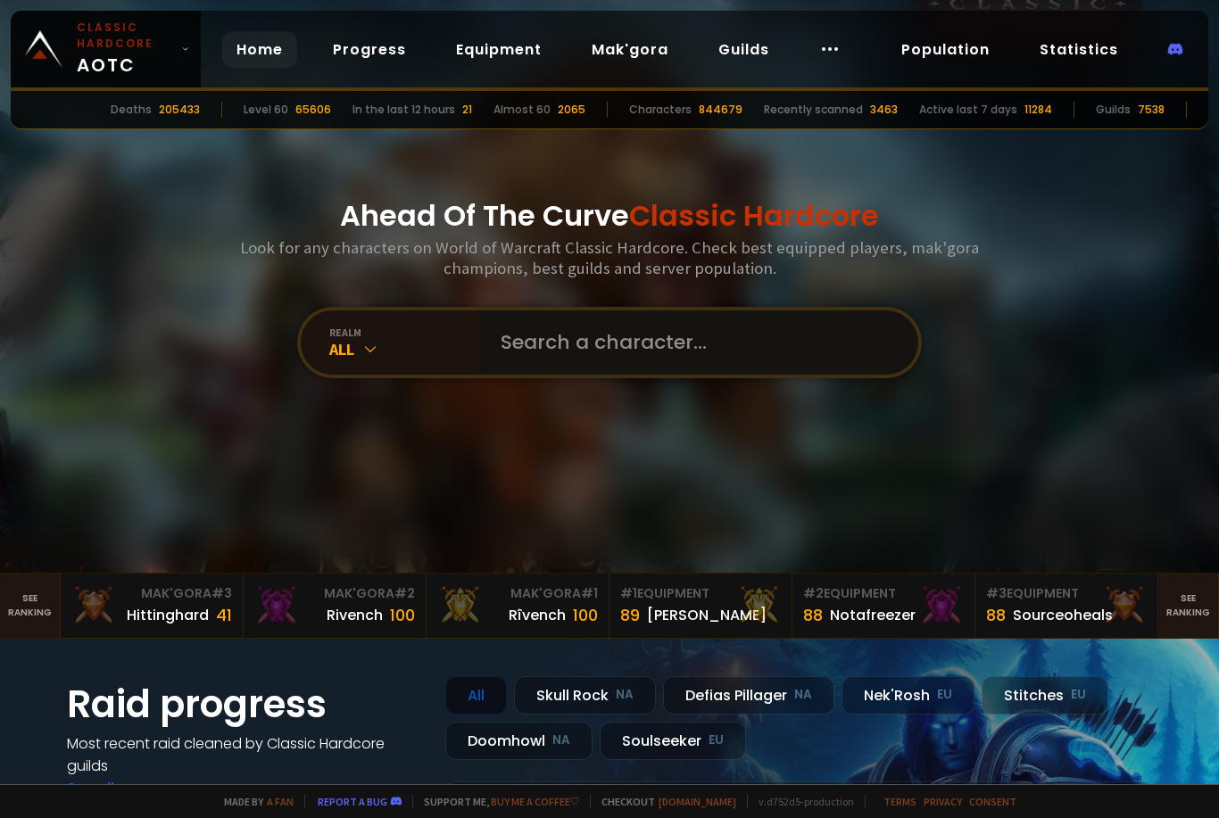
click at [665, 349] on input "text" at bounding box center [693, 342] width 407 height 64
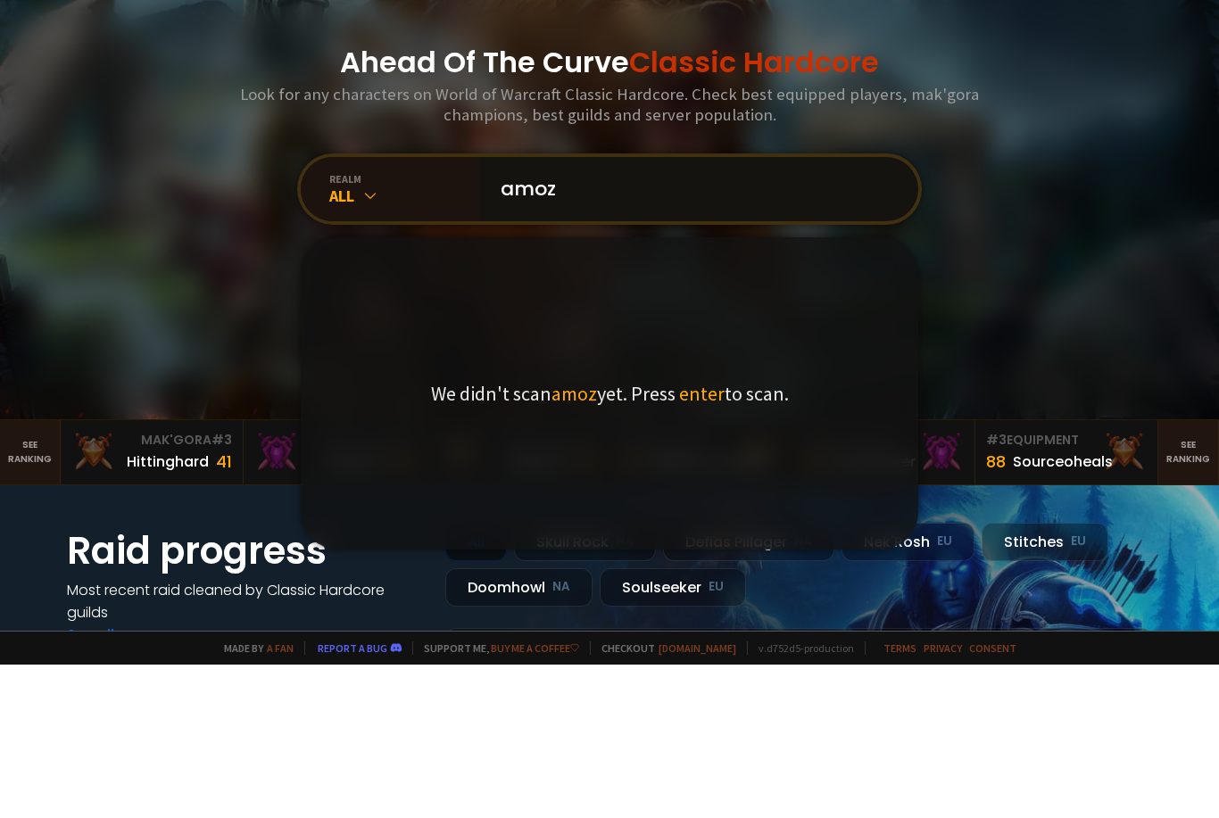
type input "amo"
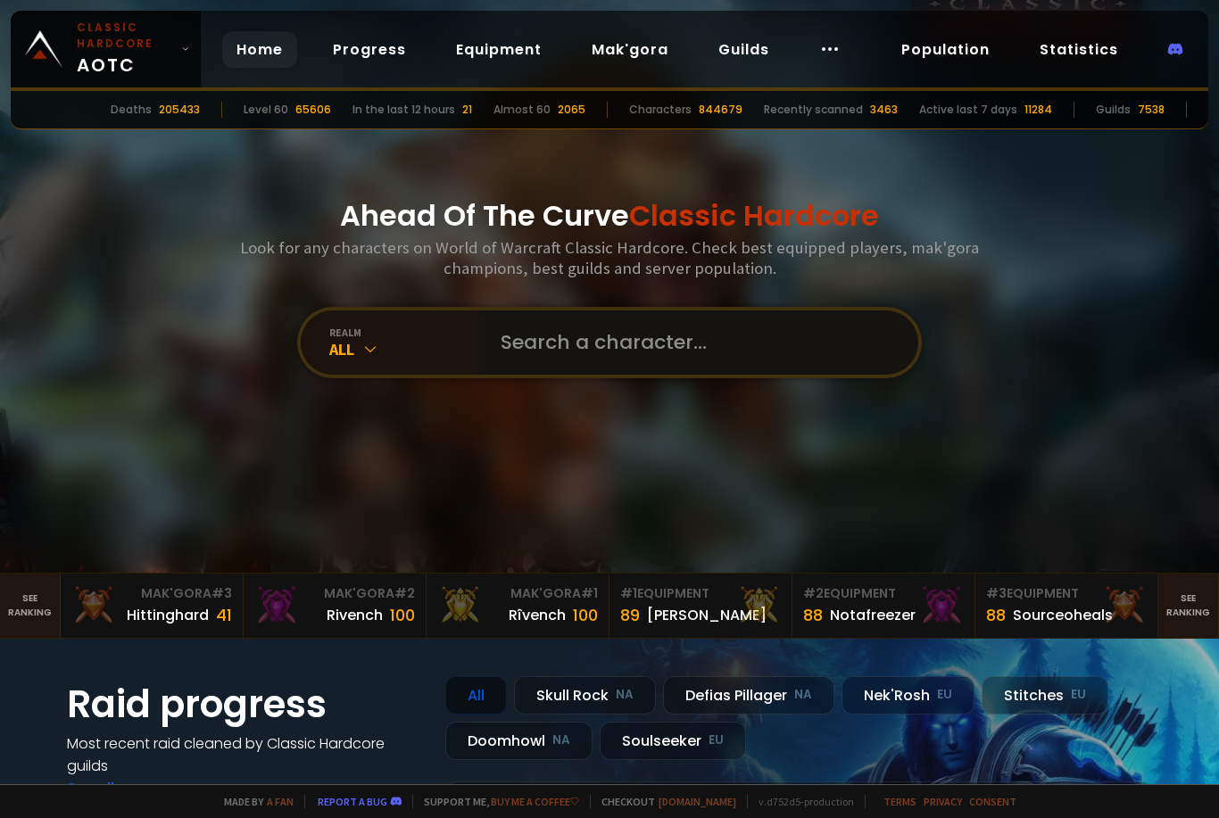
click at [716, 375] on input "text" at bounding box center [693, 342] width 407 height 64
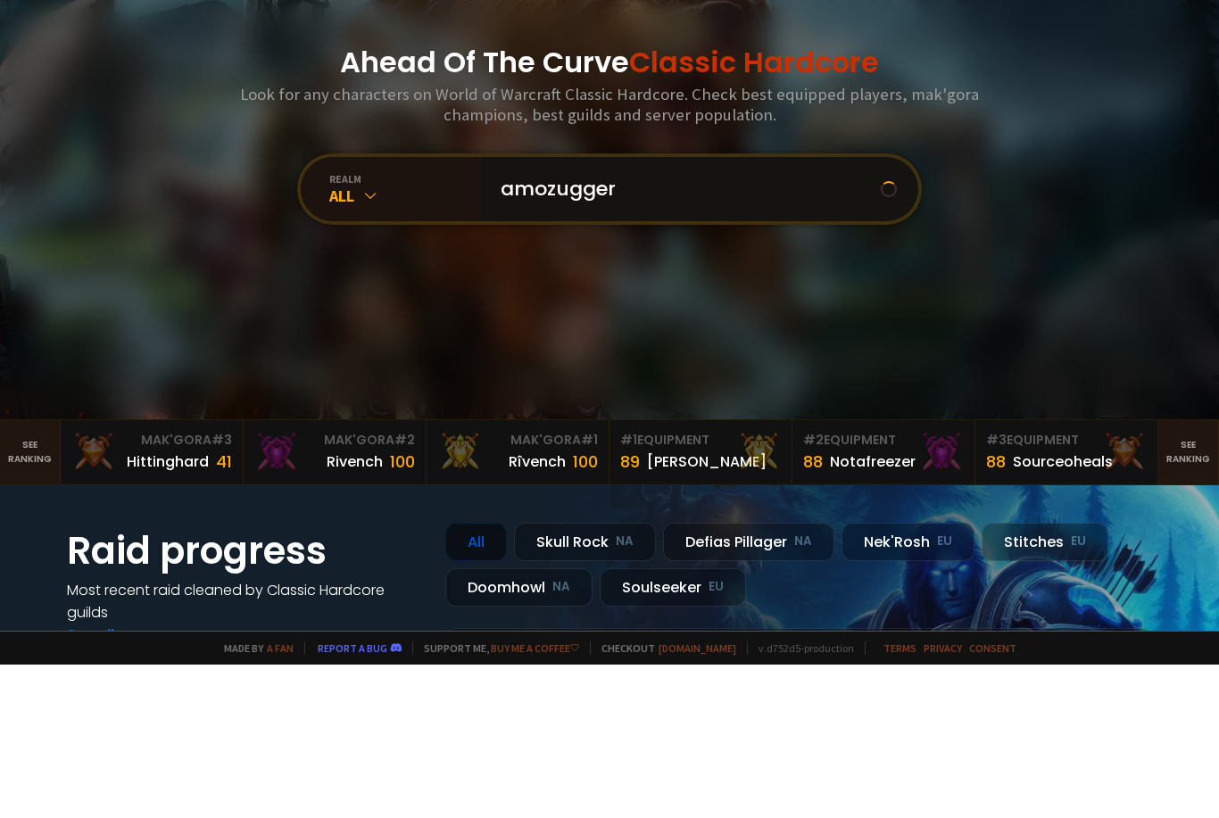
type input "amozuggerz"
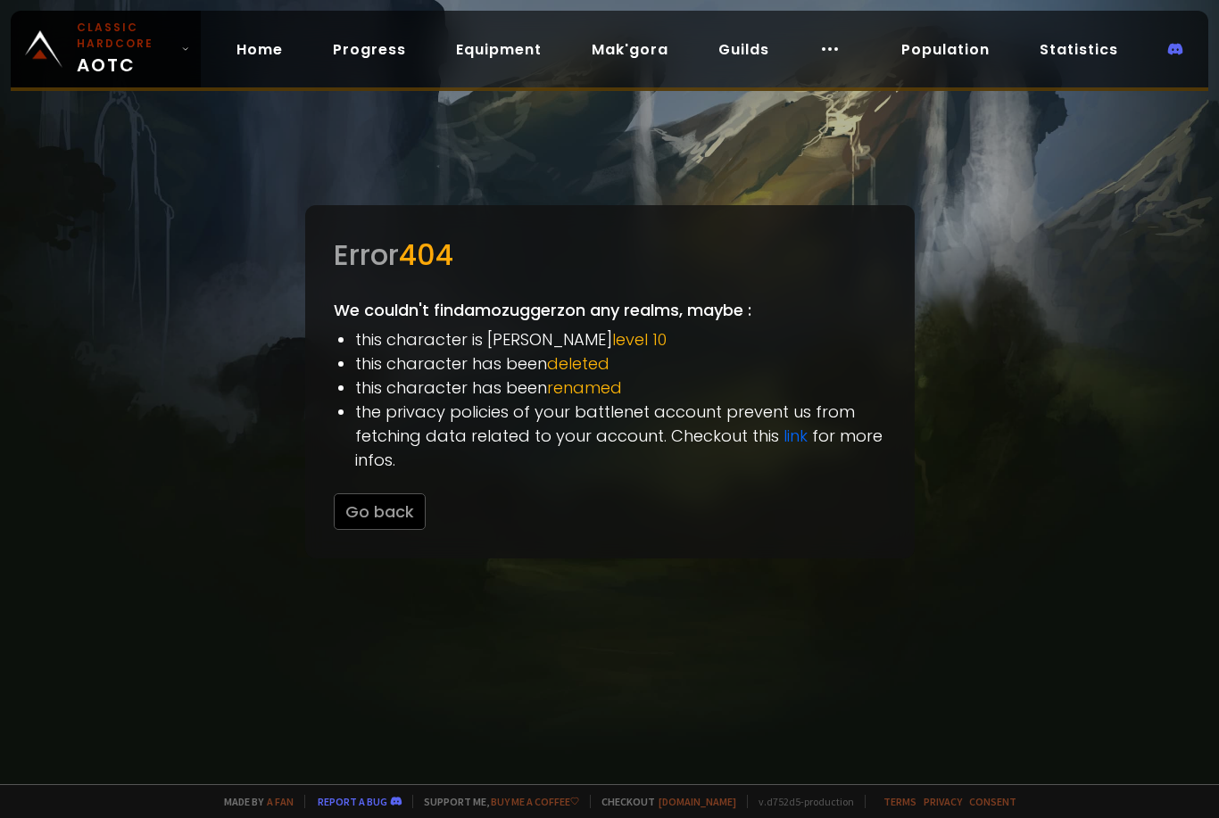
click at [385, 530] on button "Go back" at bounding box center [380, 511] width 92 height 37
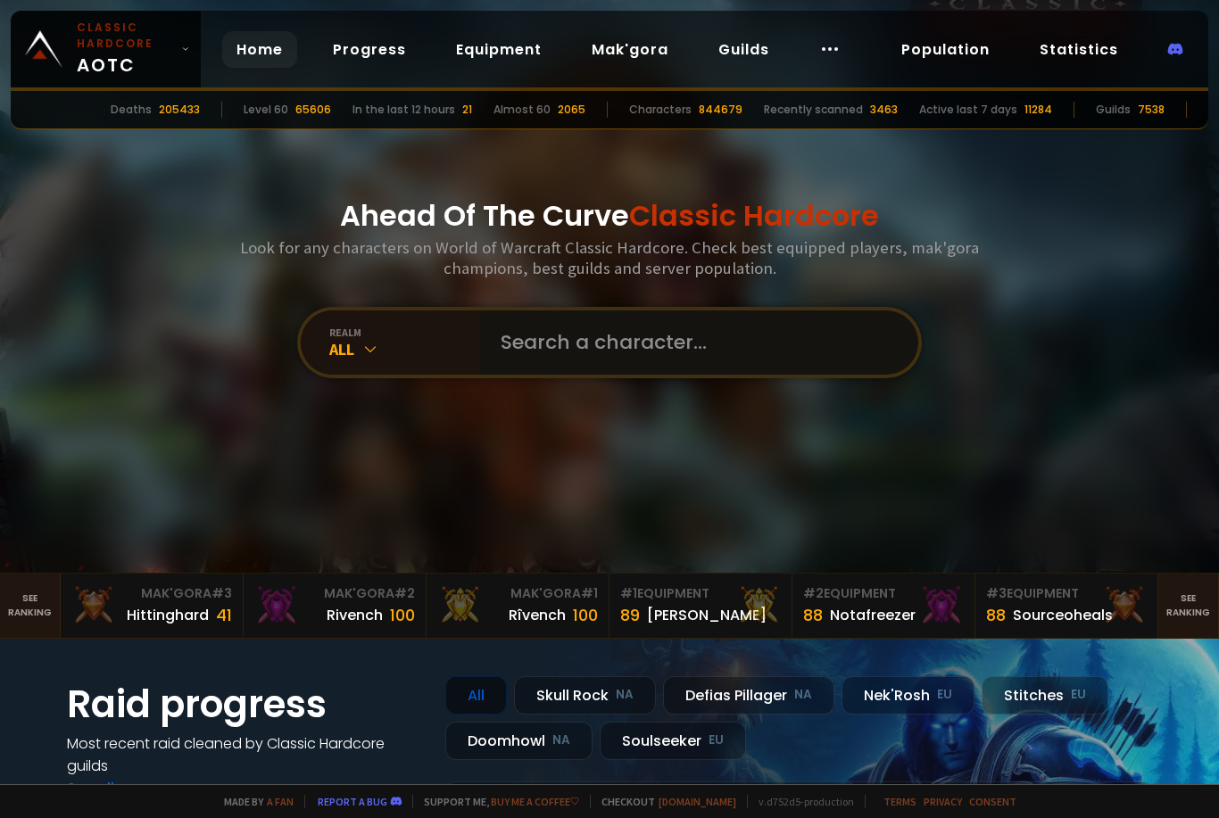
click at [641, 361] on input "text" at bounding box center [693, 342] width 407 height 64
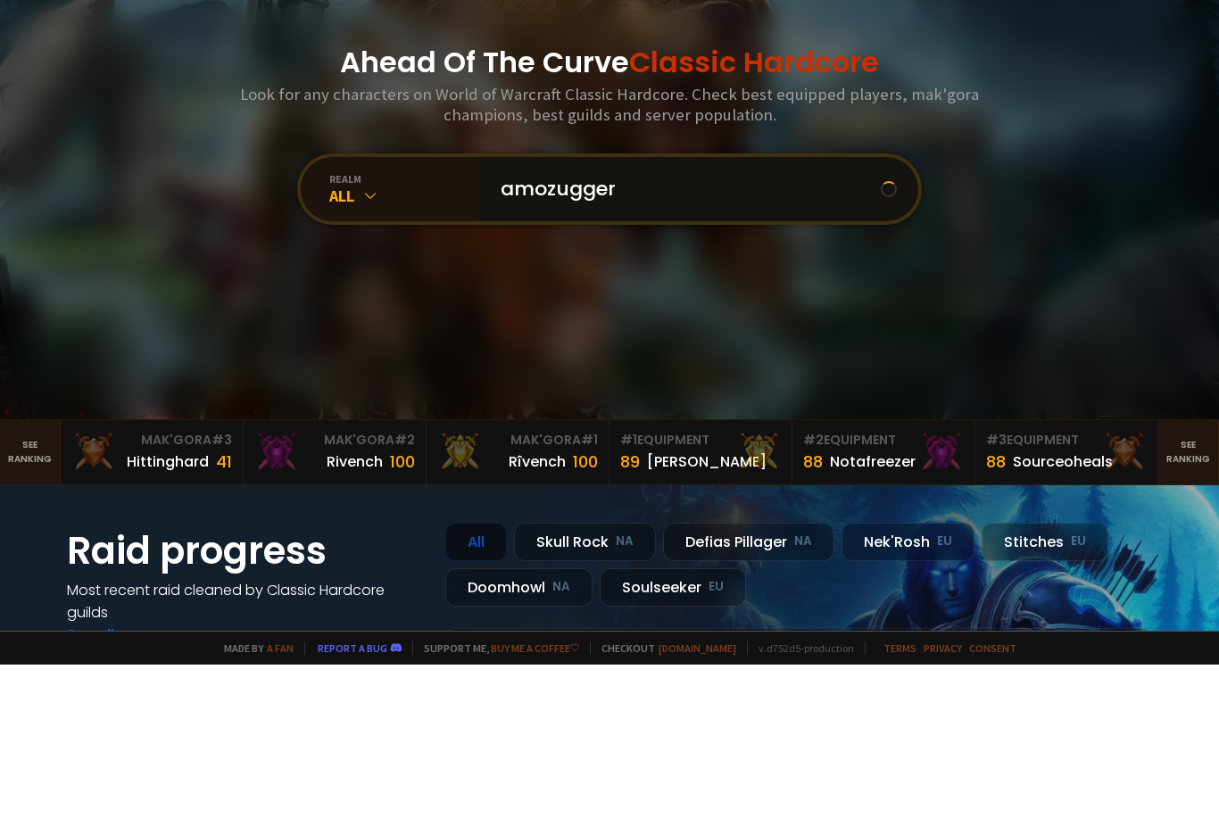
type input "amozuggerz"
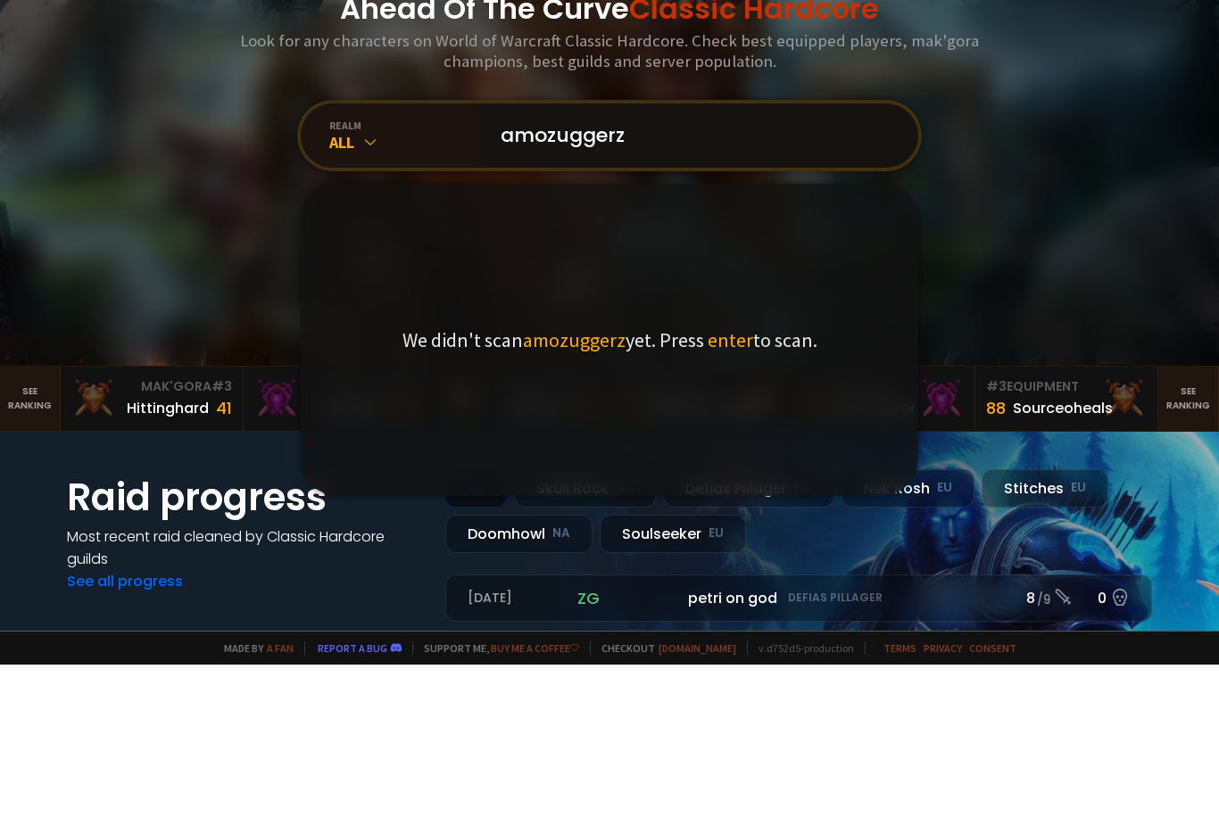
scroll to position [75, 0]
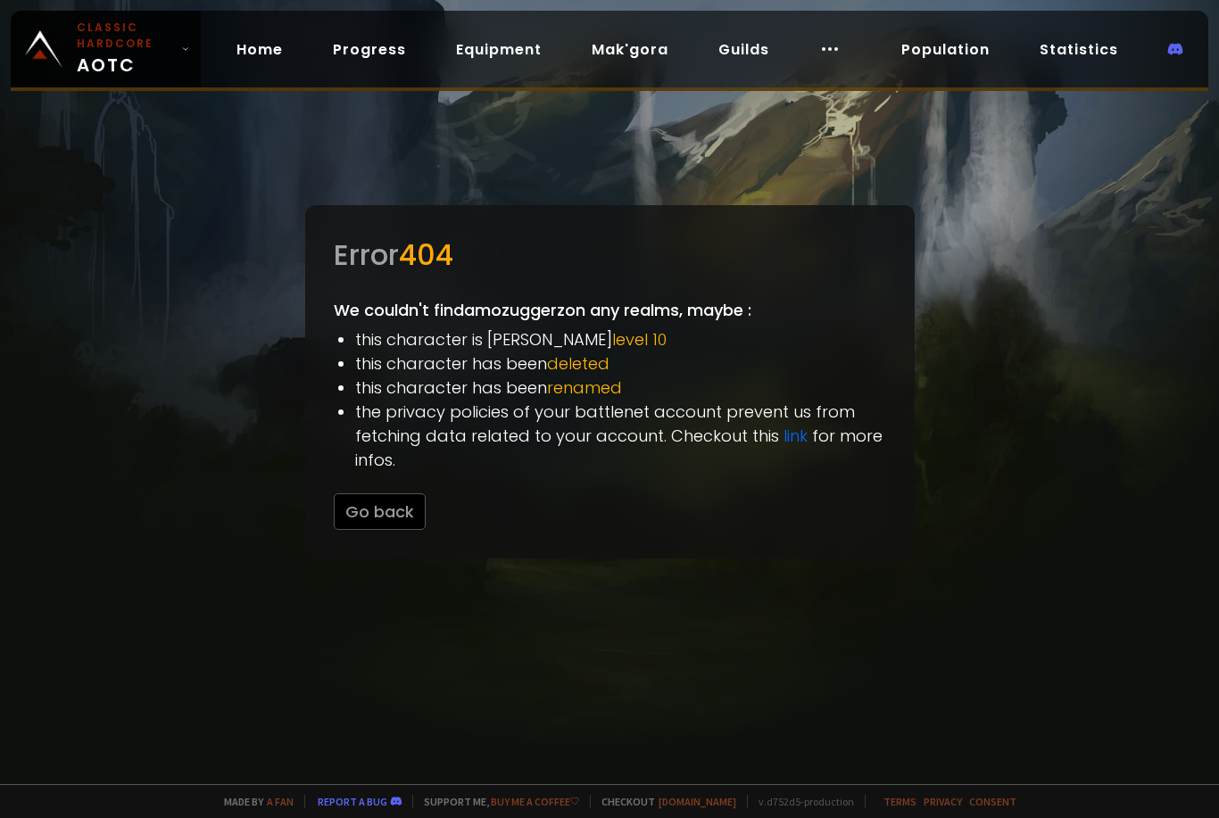
click at [131, 42] on small "Classic Hardcore" at bounding box center [125, 36] width 97 height 32
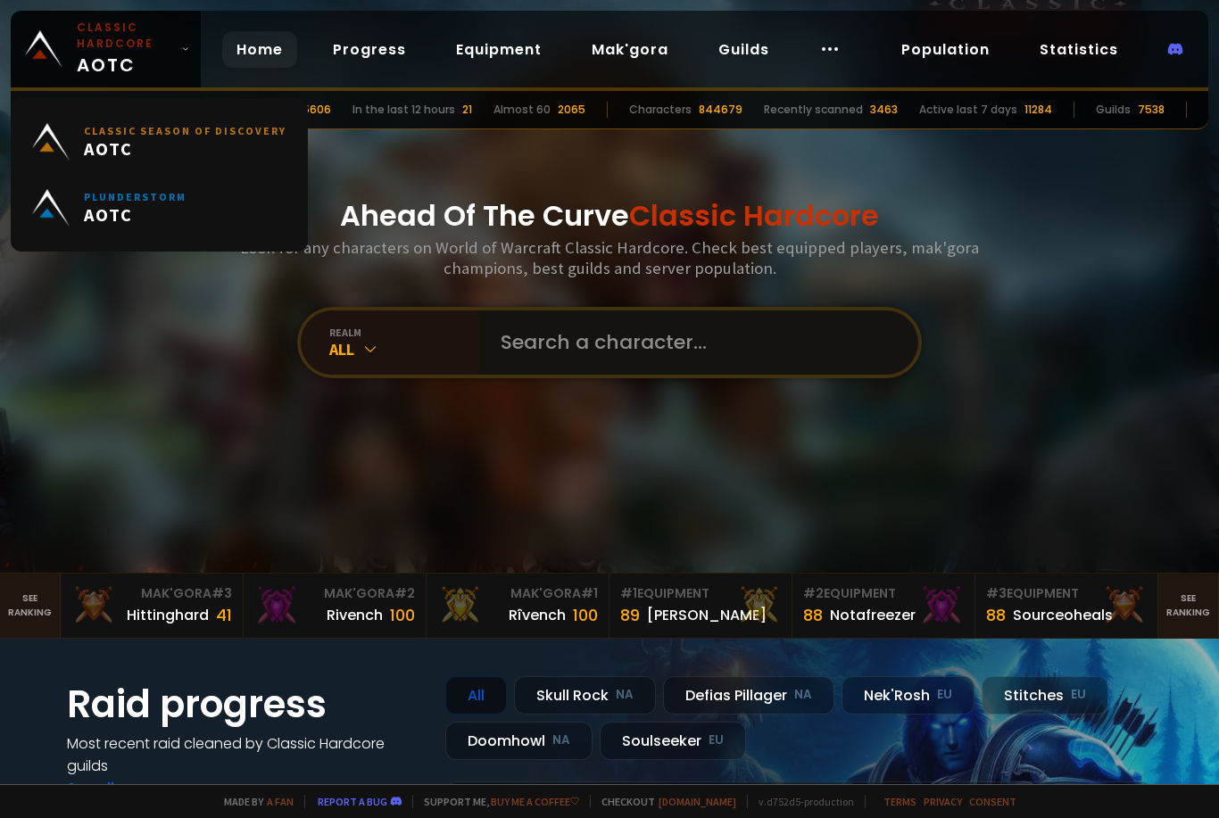
click at [680, 356] on input "text" at bounding box center [693, 342] width 407 height 64
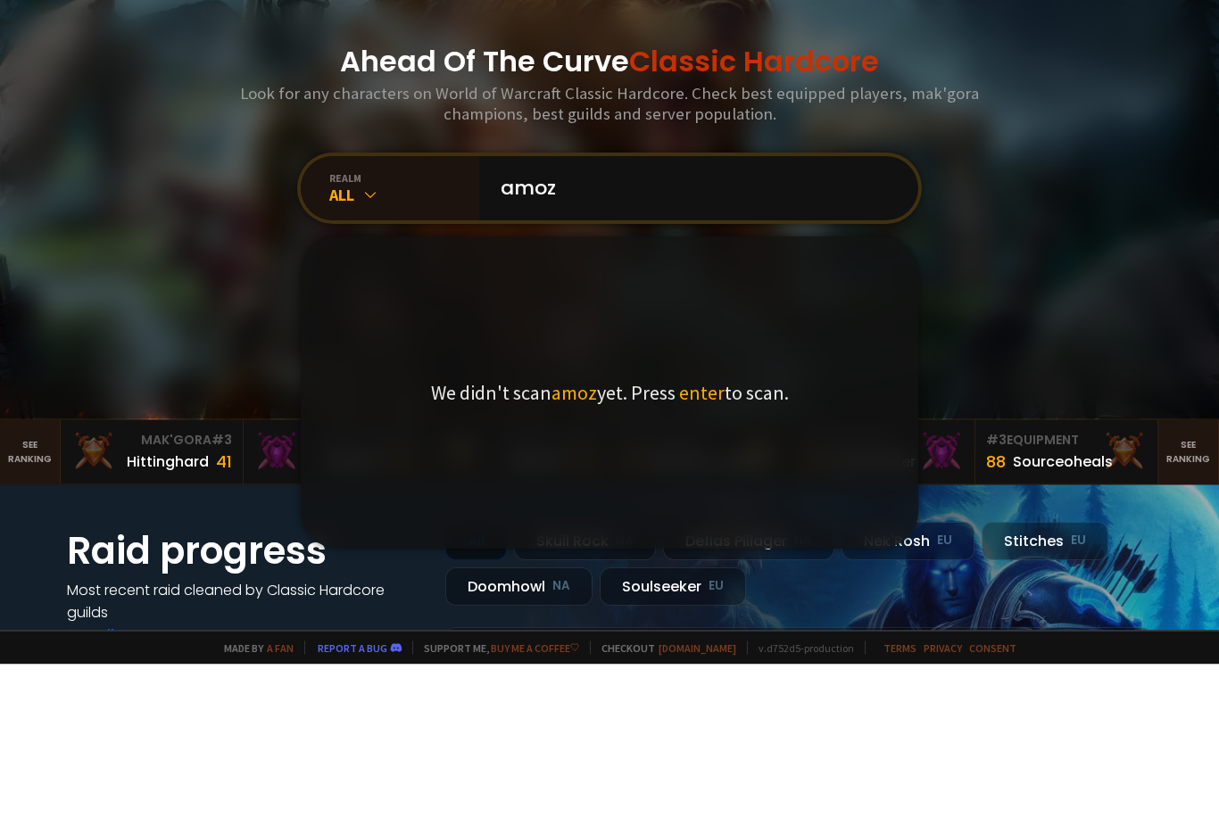
click at [356, 339] on div "All" at bounding box center [404, 349] width 150 height 21
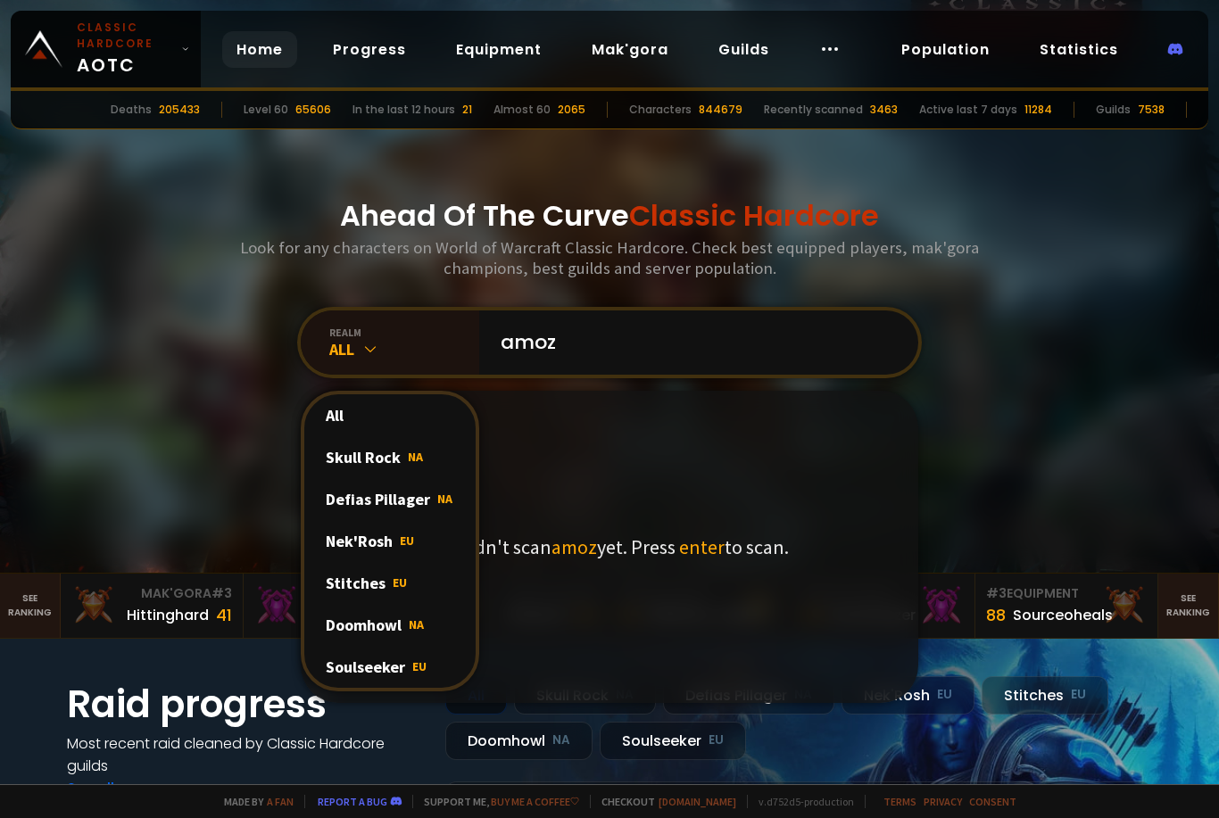
click at [393, 686] on div "Soulseeker EU" at bounding box center [389, 667] width 171 height 42
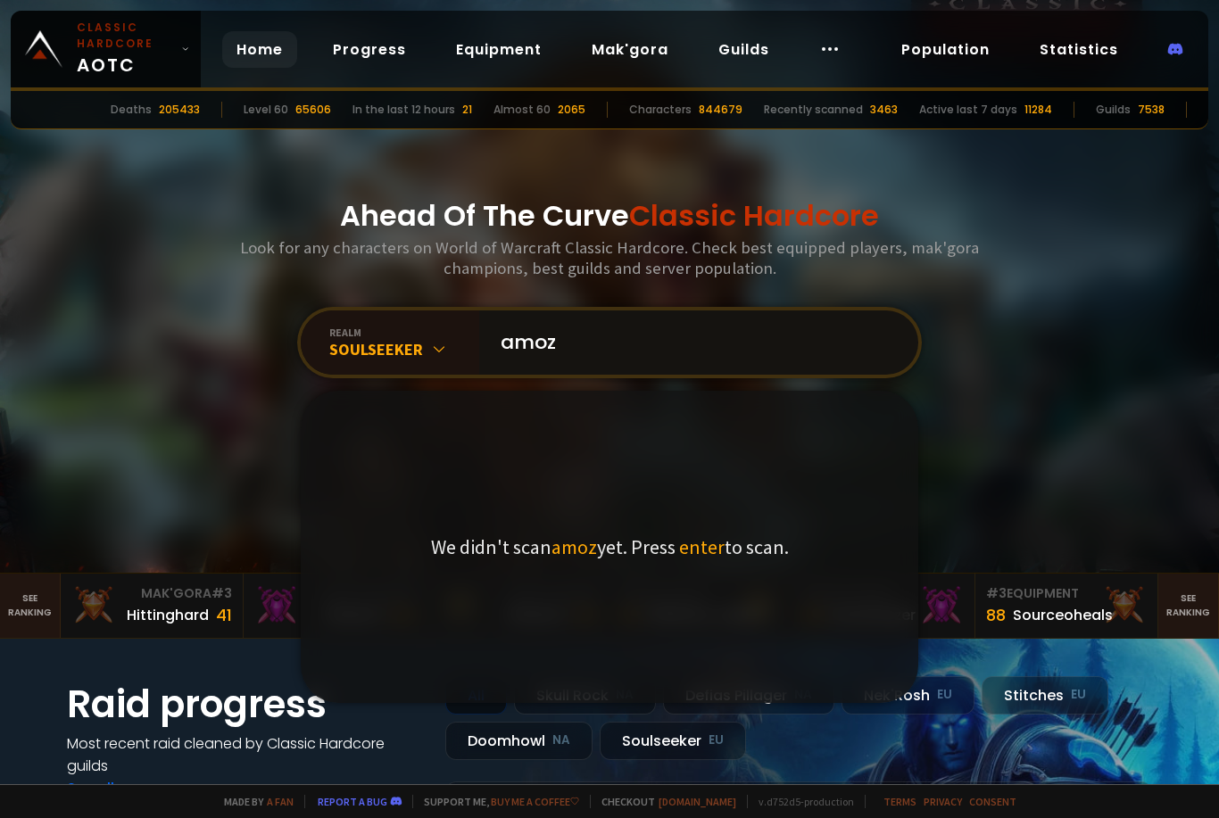
click at [627, 374] on input "amoz" at bounding box center [693, 342] width 407 height 64
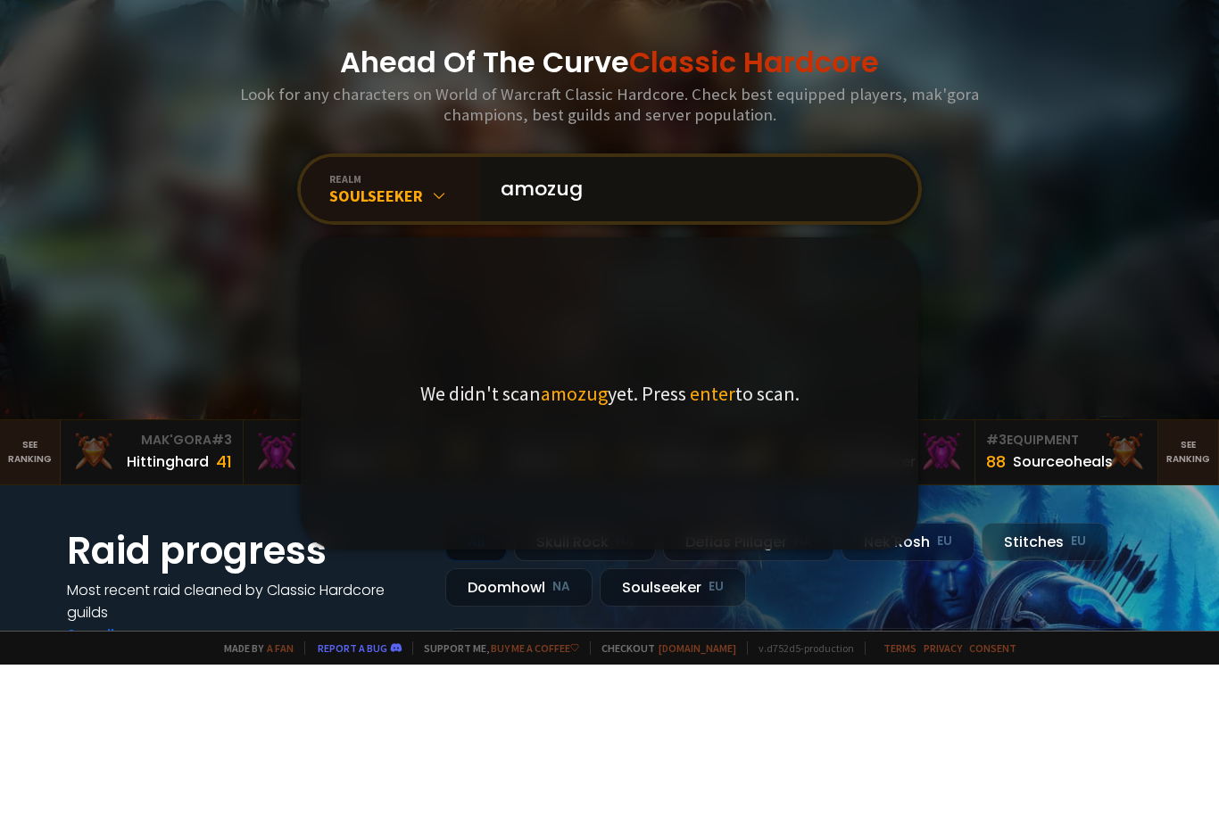
type input "amozugg"
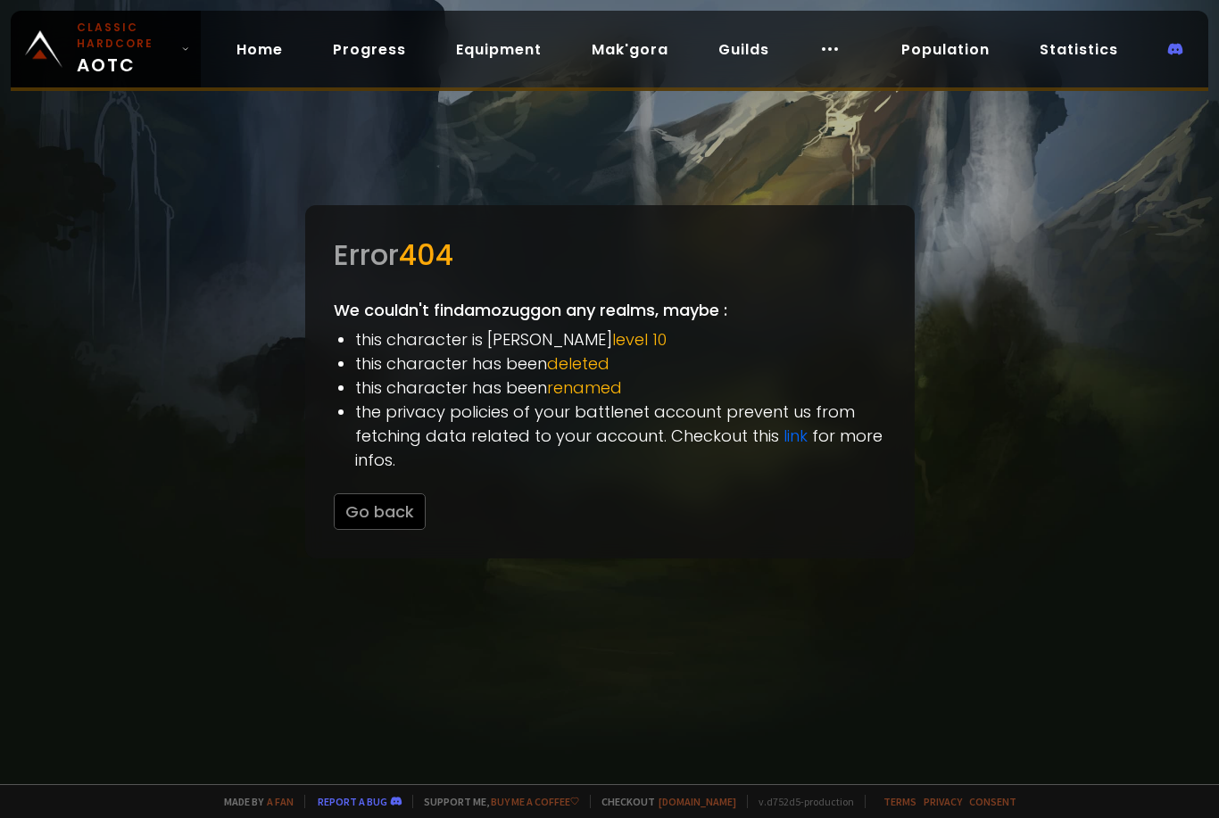
click at [385, 509] on button "Go back" at bounding box center [380, 511] width 92 height 37
